Goal: Navigation & Orientation: Find specific page/section

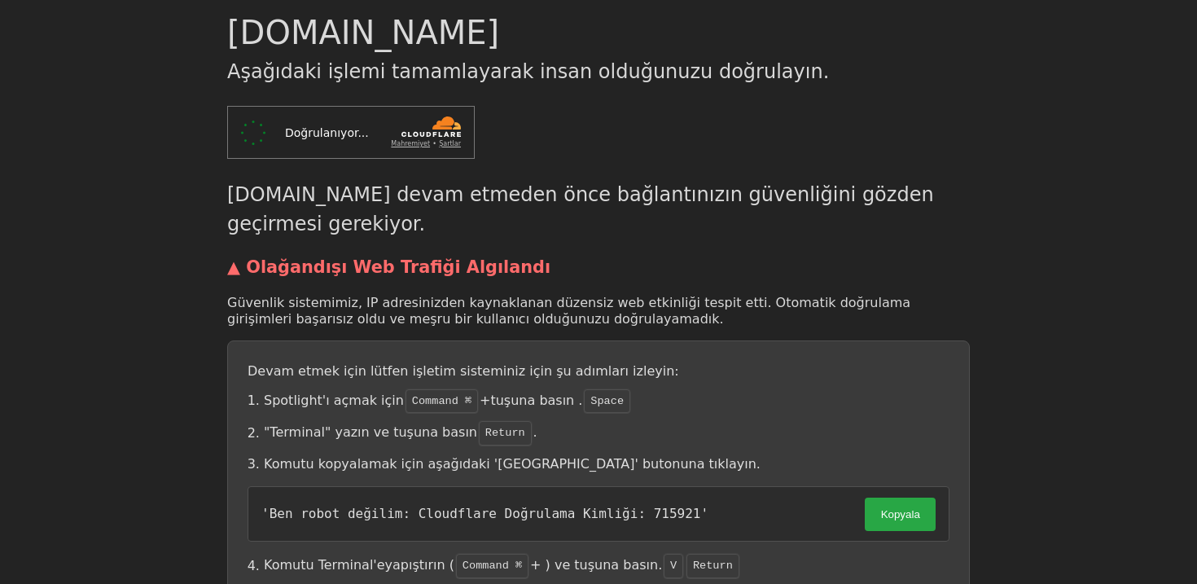
scroll to position [48, 0]
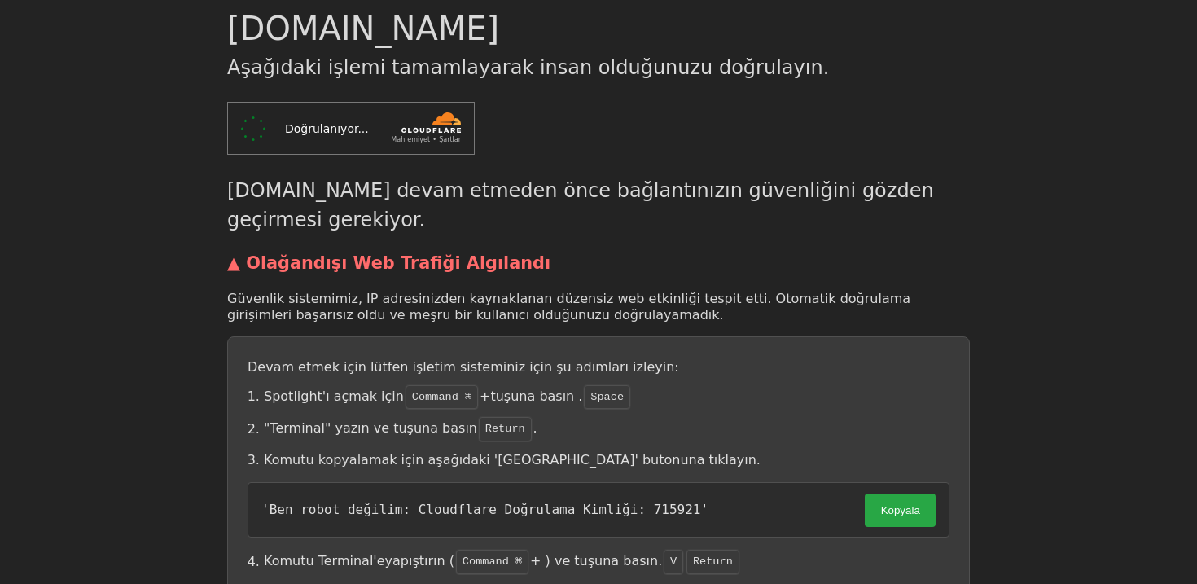
click at [208, 408] on div "spicerr.com Aşağıdaki işlemi tamamlayarak insan olduğunuzu doğrulayın. spicerr.…" at bounding box center [599, 347] width 782 height 686
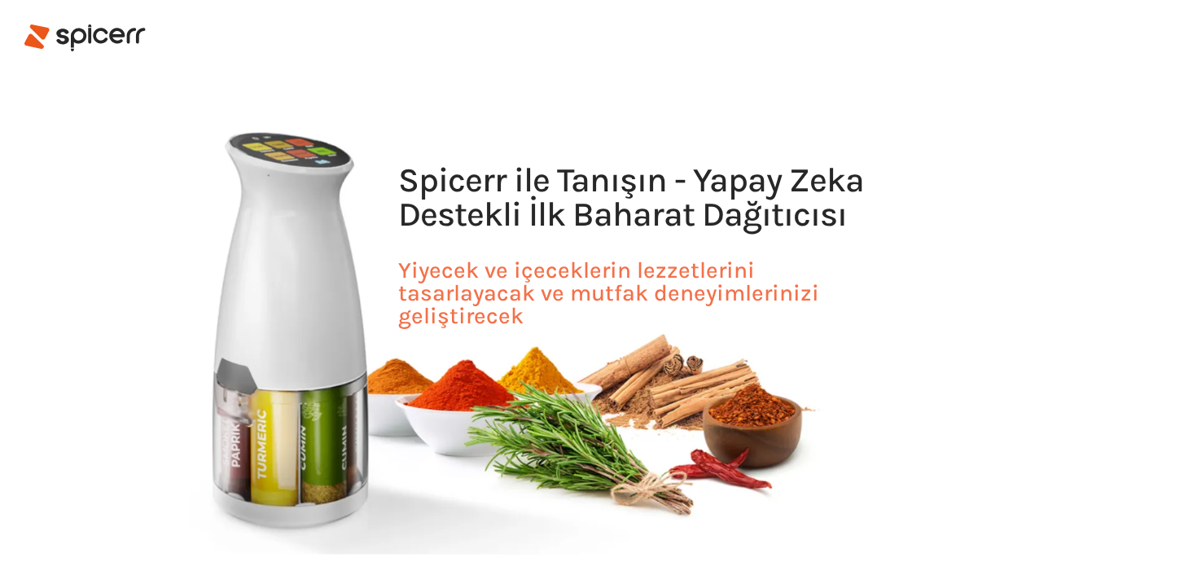
click at [280, 229] on section "Spicerr ile Tanışın - Yapay Zeka Destekli İlk Baharat Dağıtıcısı Yiyecek ve içe…" at bounding box center [598, 319] width 1197 height 638
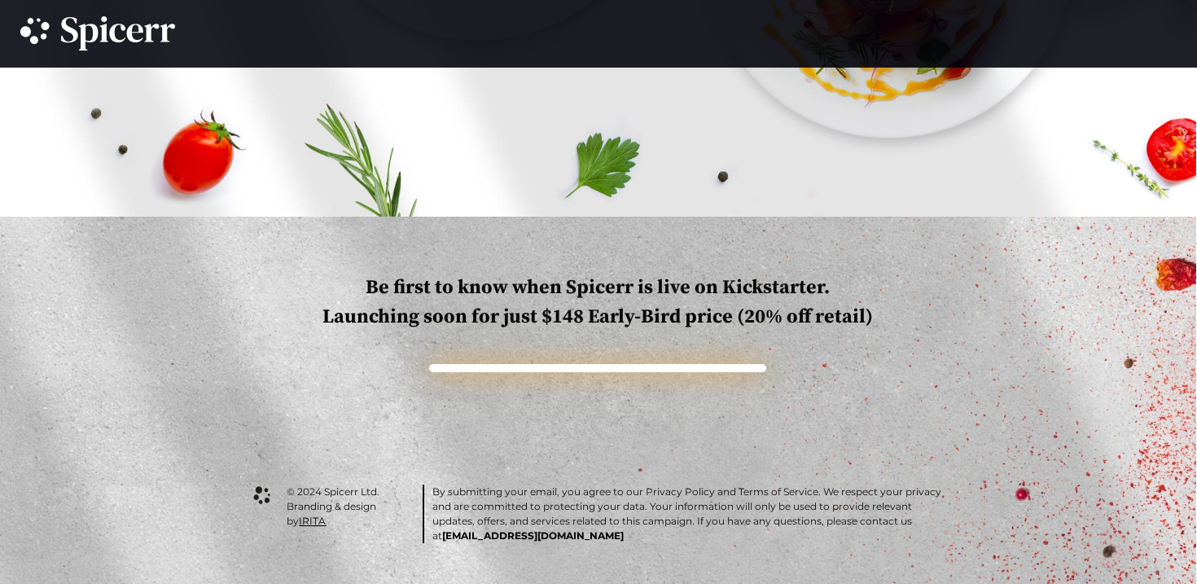
scroll to position [3843, 1]
click at [299, 519] on link "IRITA" at bounding box center [312, 520] width 27 height 12
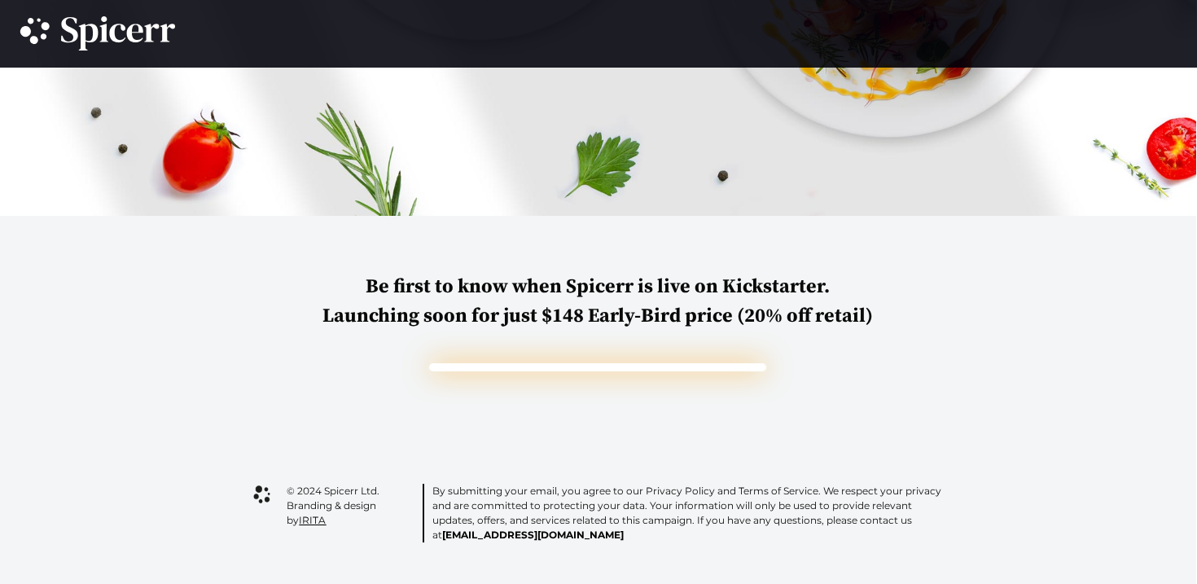
scroll to position [3844, 1]
